Goal: Information Seeking & Learning: Learn about a topic

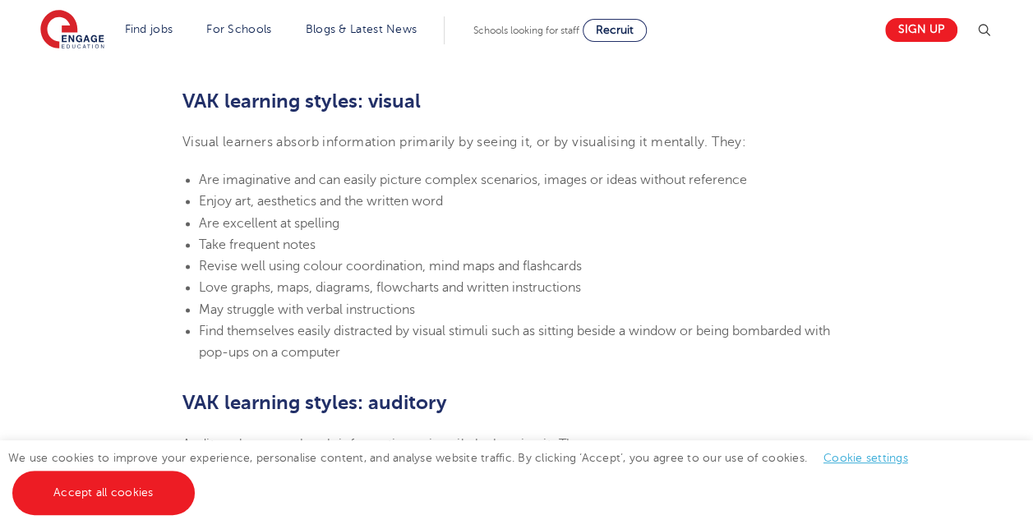
scroll to position [1069, 0]
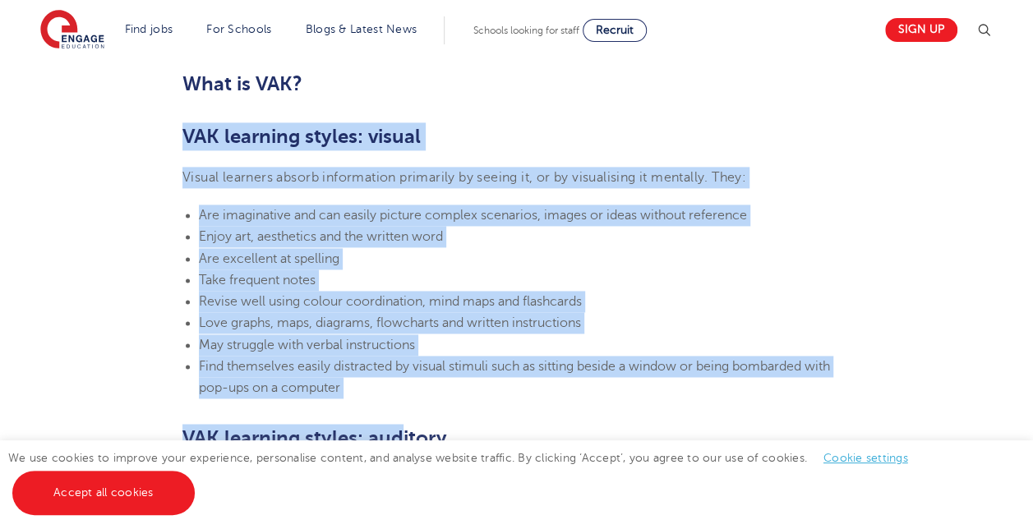
drag, startPoint x: 186, startPoint y: 135, endPoint x: 403, endPoint y: 426, distance: 363.1
click at [403, 426] on section "[DATE] VAK learning styles: what are they and what do they mean? Engage Educati…" at bounding box center [516, 535] width 997 height 2301
drag, startPoint x: 403, startPoint y: 425, endPoint x: 294, endPoint y: 308, distance: 159.4
click at [299, 307] on span "Revise well using colour coordination, mind maps and flashcards" at bounding box center [390, 301] width 383 height 15
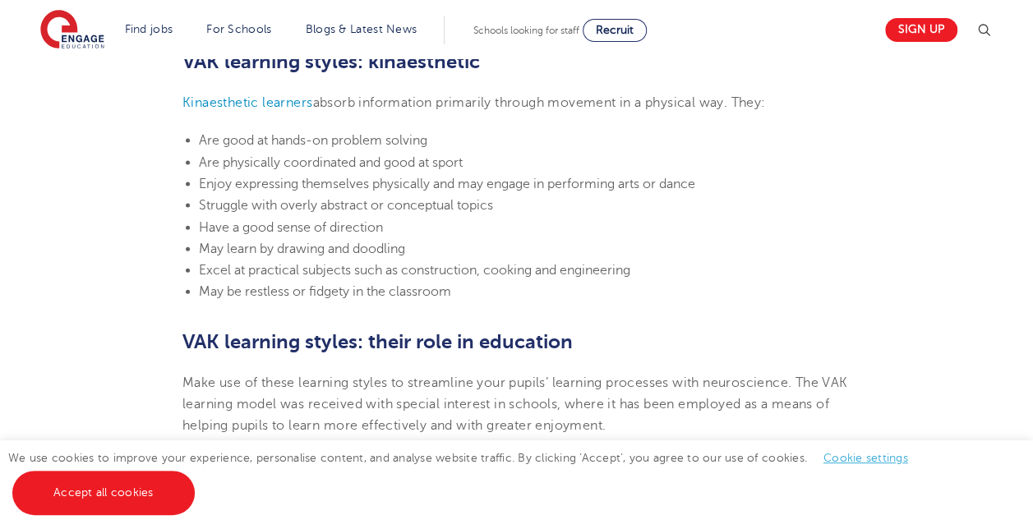
scroll to position [1727, 0]
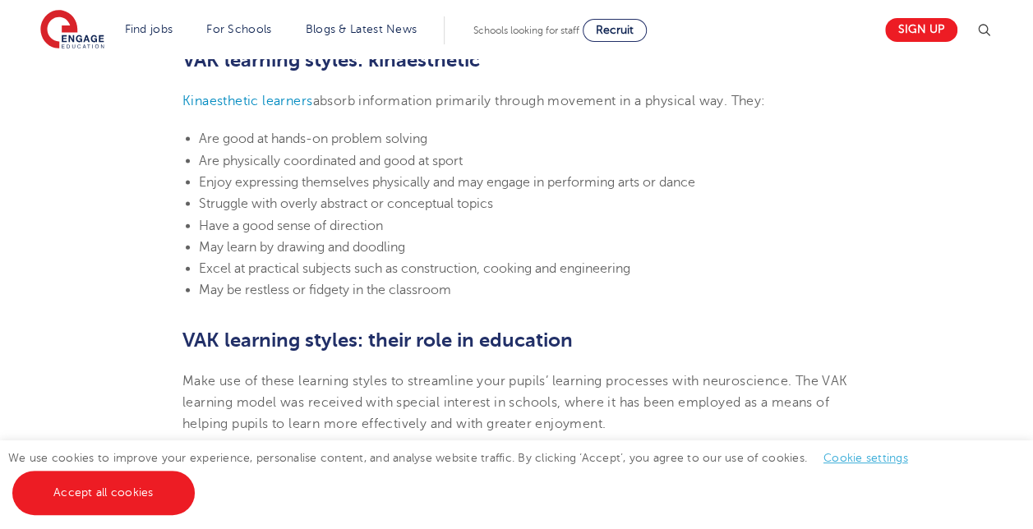
click at [460, 288] on li "May be restless or fidgety in the classroom" at bounding box center [525, 290] width 652 height 21
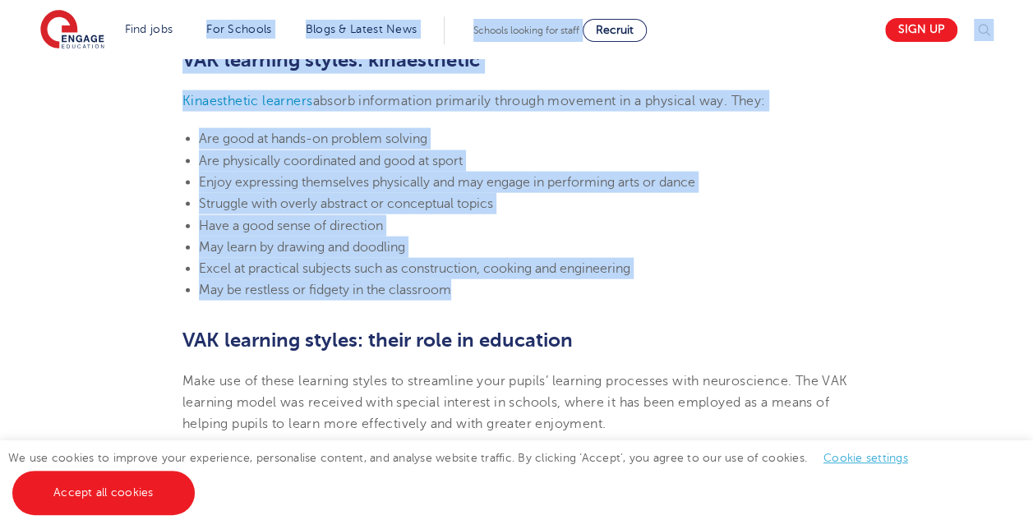
drag, startPoint x: 452, startPoint y: 291, endPoint x: 180, endPoint y: 49, distance: 364.5
drag, startPoint x: 180, startPoint y: 49, endPoint x: 312, endPoint y: 226, distance: 221.0
click at [312, 227] on span "Have a good sense of direction" at bounding box center [291, 226] width 184 height 15
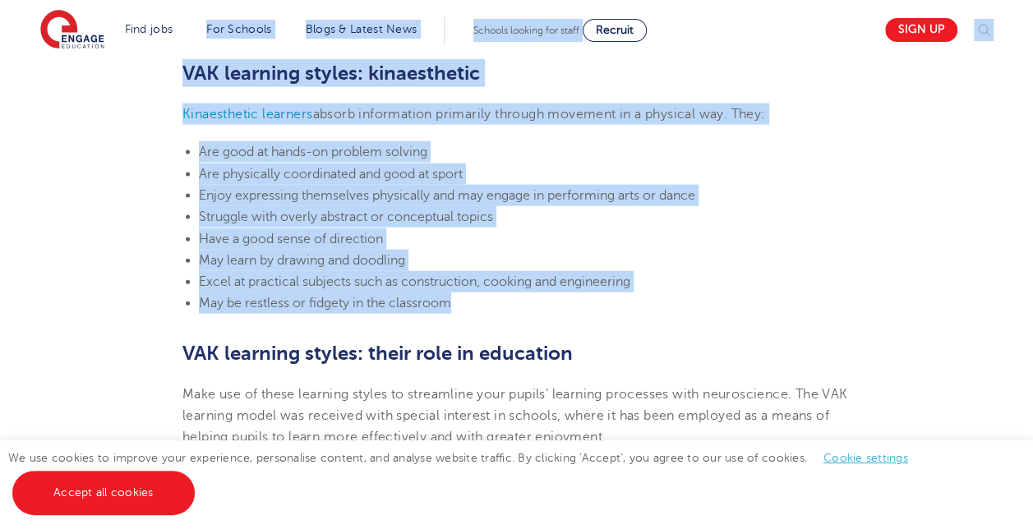
scroll to position [1644, 0]
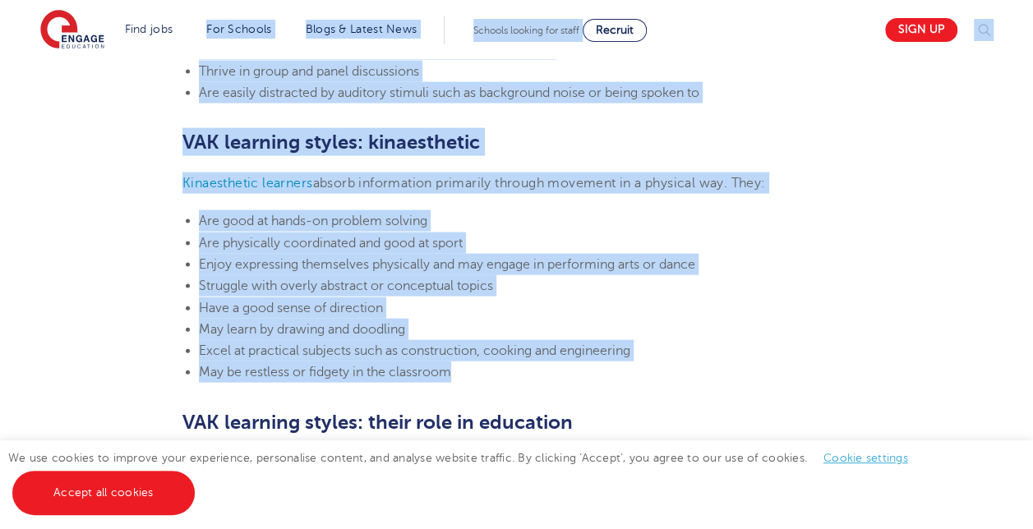
click at [381, 231] on li "Are good at hands-on problem solving" at bounding box center [525, 220] width 652 height 21
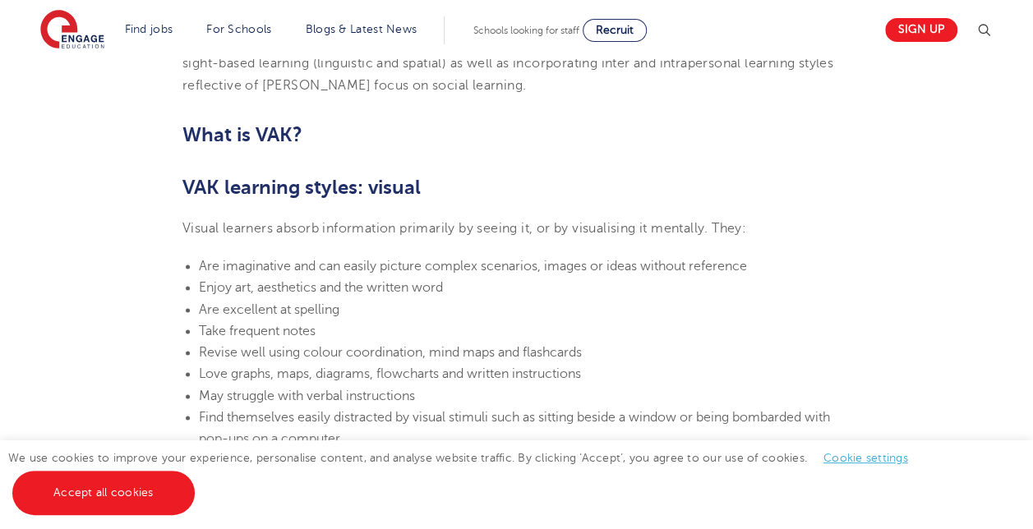
scroll to position [987, 0]
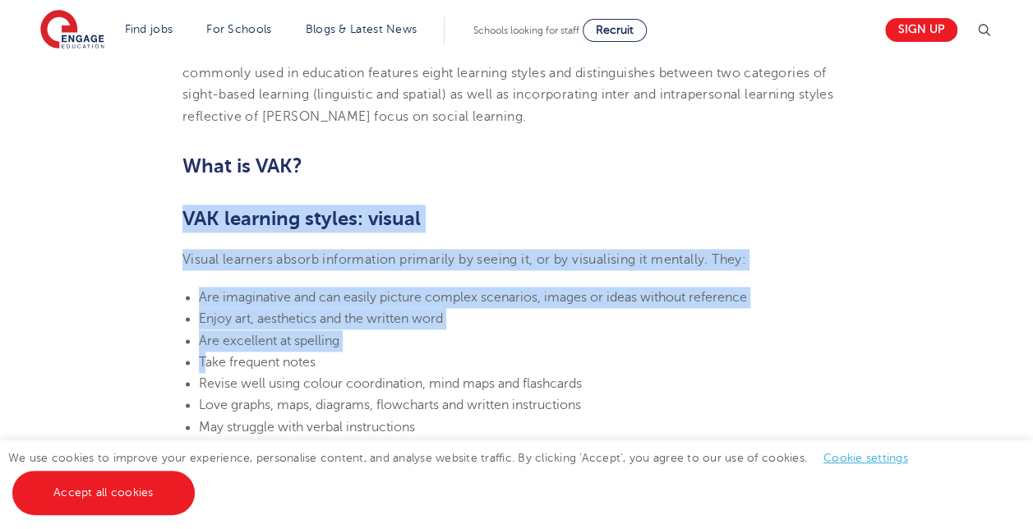
drag, startPoint x: 187, startPoint y: 215, endPoint x: 206, endPoint y: 357, distance: 143.4
click at [324, 331] on li "Are excellent at spelling" at bounding box center [525, 341] width 652 height 21
